Goal: Check status: Check status

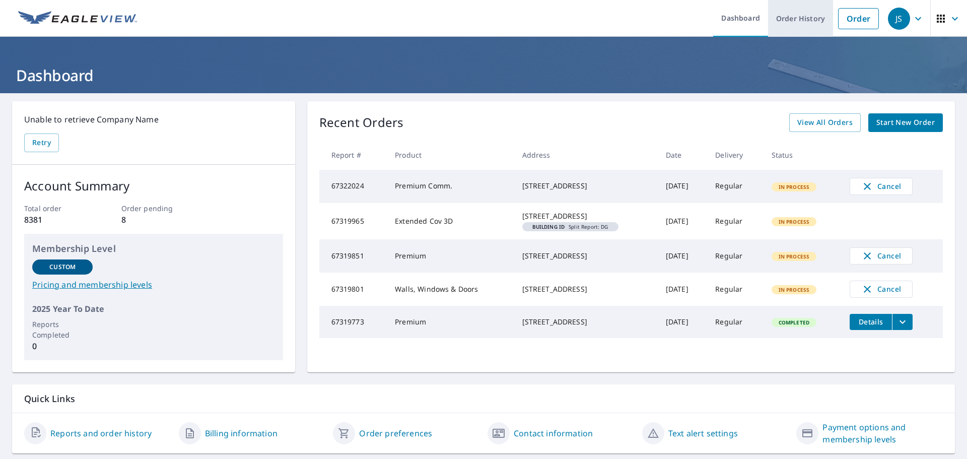
click at [790, 14] on link "Order History" at bounding box center [800, 18] width 65 height 37
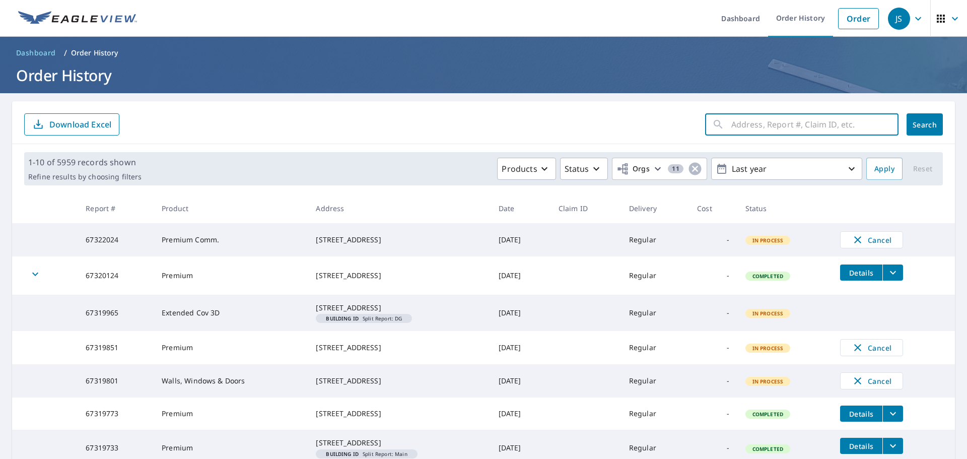
click at [756, 129] on input "text" at bounding box center [814, 124] width 167 height 28
type input "122 cedar ridge"
click button "Search" at bounding box center [924, 124] width 36 height 22
